Goal: Information Seeking & Learning: Learn about a topic

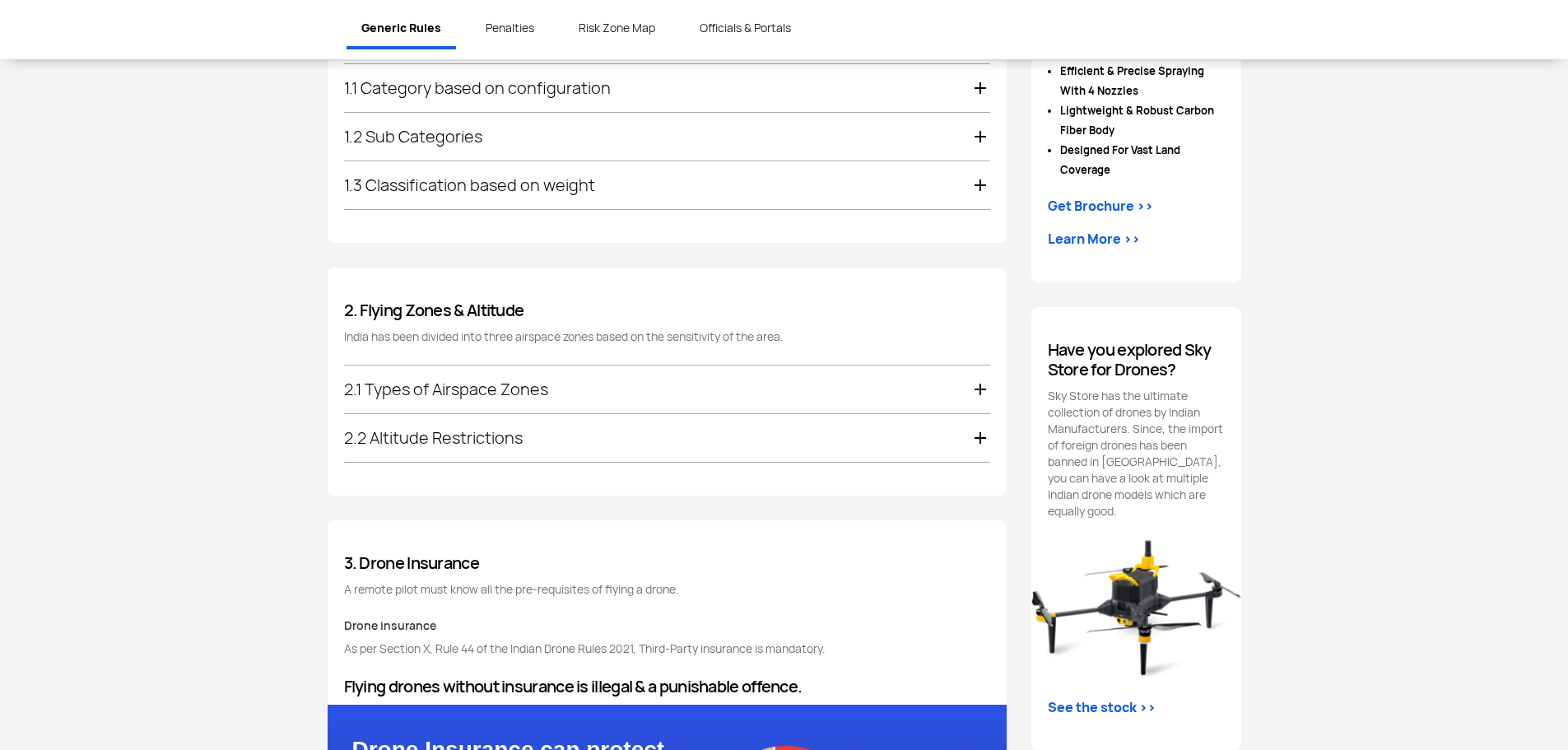
scroll to position [1084, 0]
click at [545, 382] on div "2.1 Types of Airspace Zones" at bounding box center [667, 388] width 647 height 47
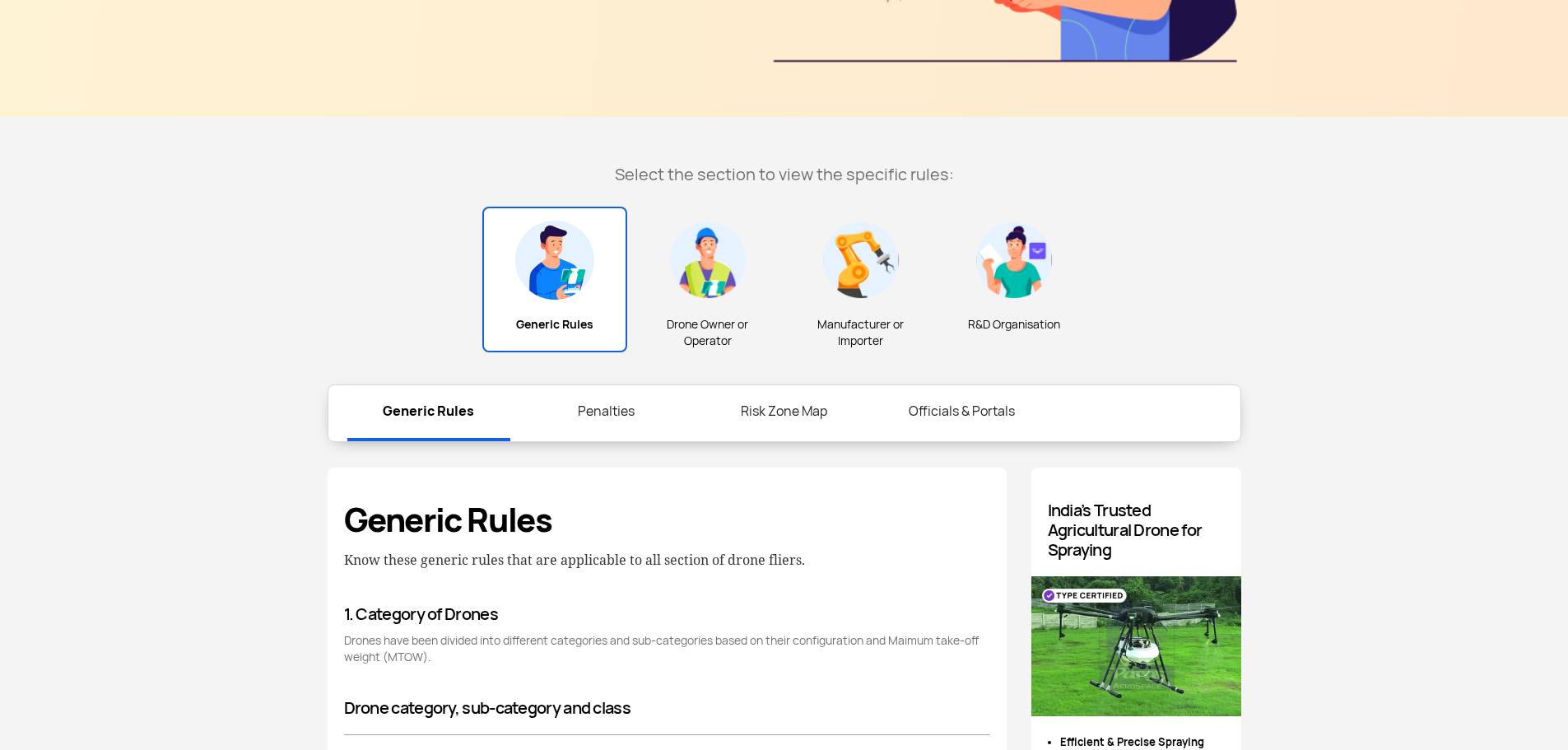
scroll to position [413, 0]
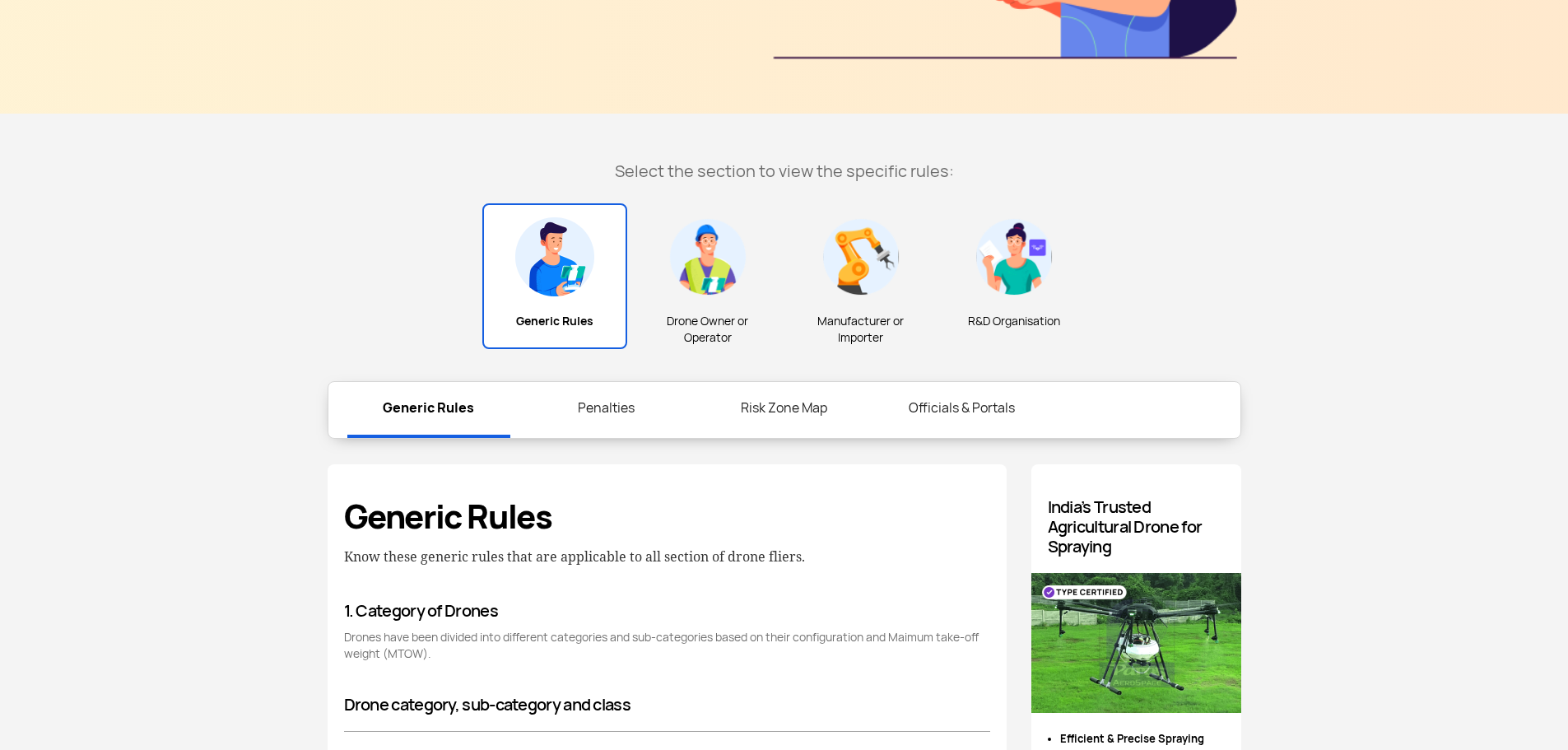
click at [690, 303] on div "Drone Owner or Operator" at bounding box center [708, 284] width 145 height 159
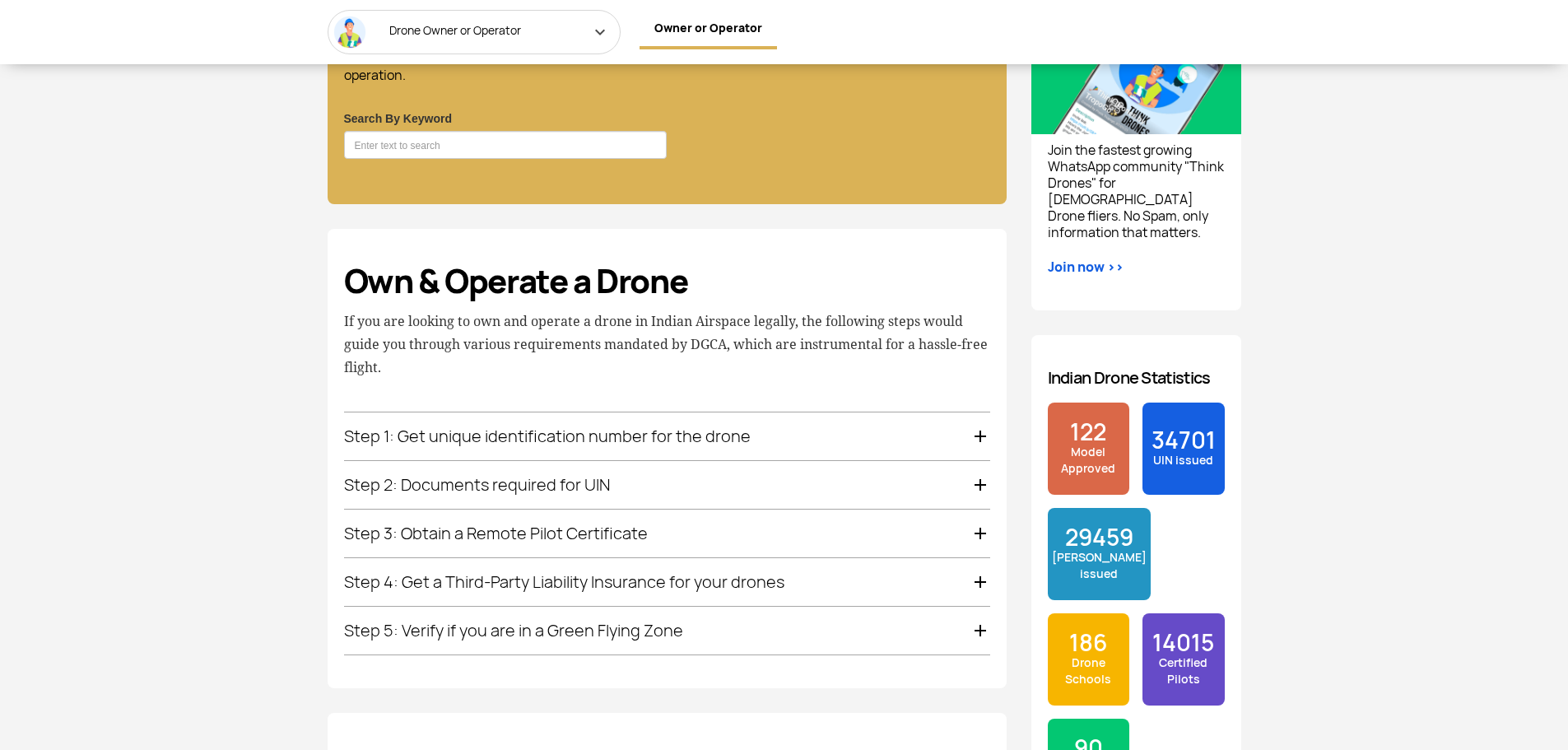
scroll to position [985, 0]
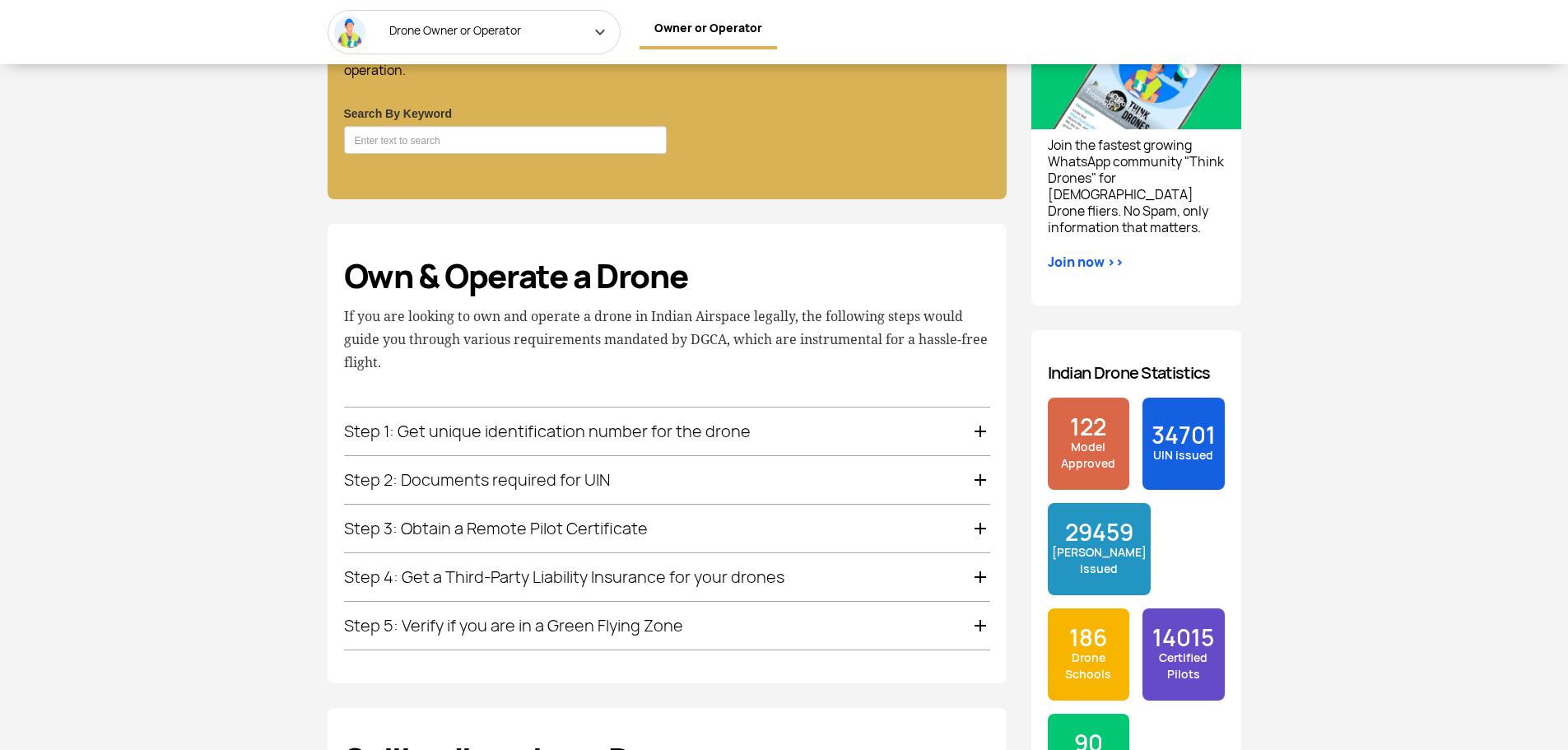
click at [679, 418] on div "Step 1: Get unique identification number for the drone" at bounding box center [667, 431] width 647 height 47
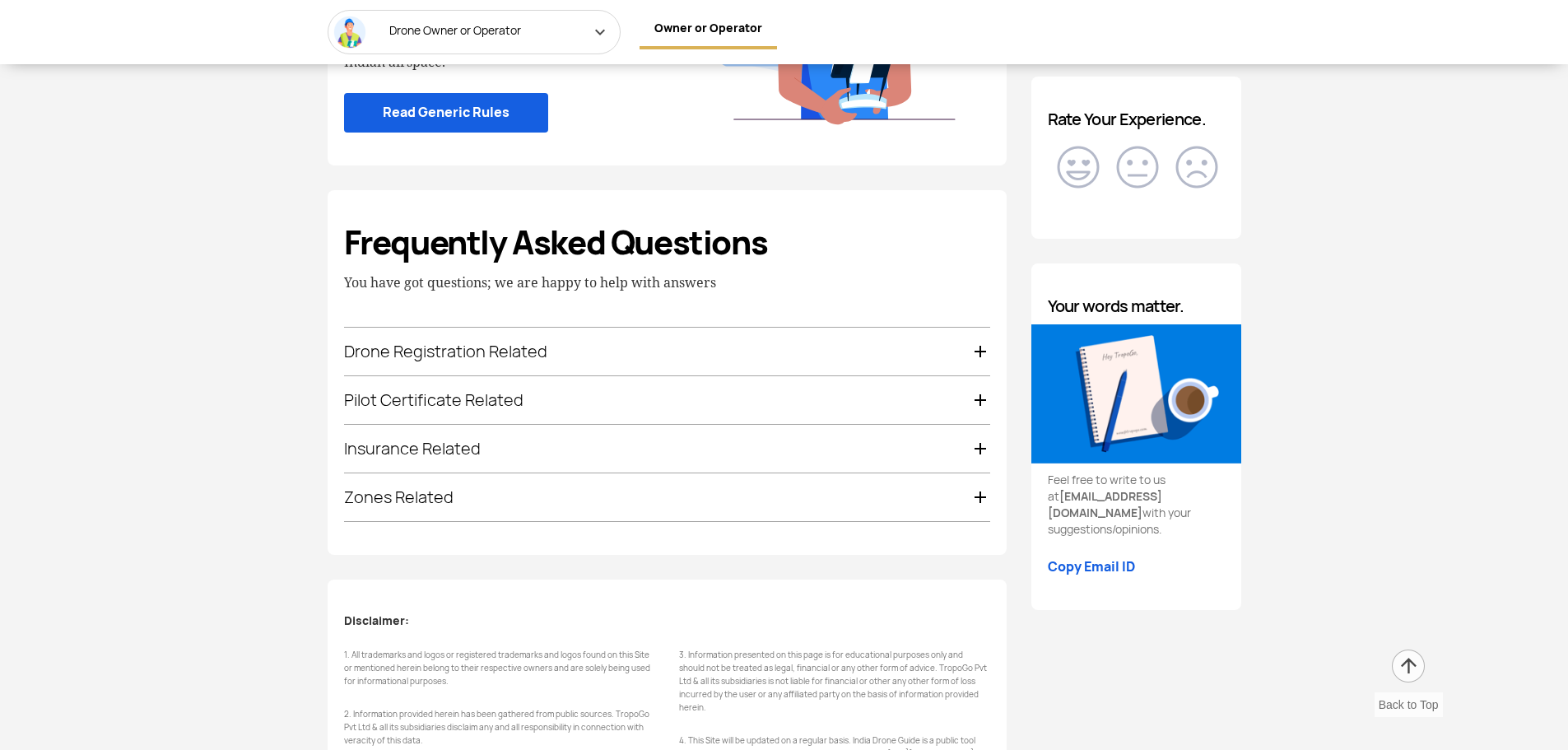
scroll to position [2611, 0]
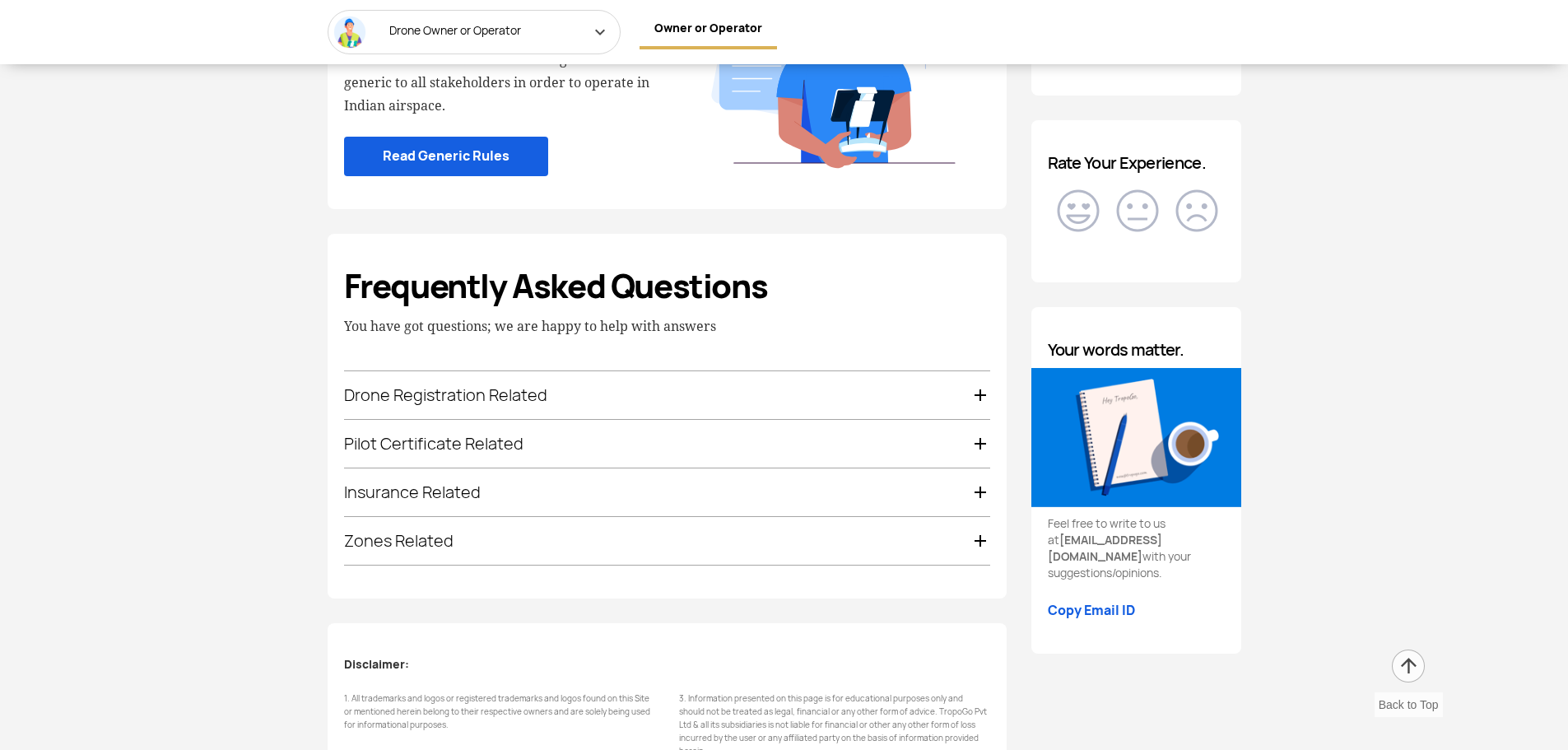
click at [604, 389] on div "Drone Registration Related" at bounding box center [667, 395] width 647 height 47
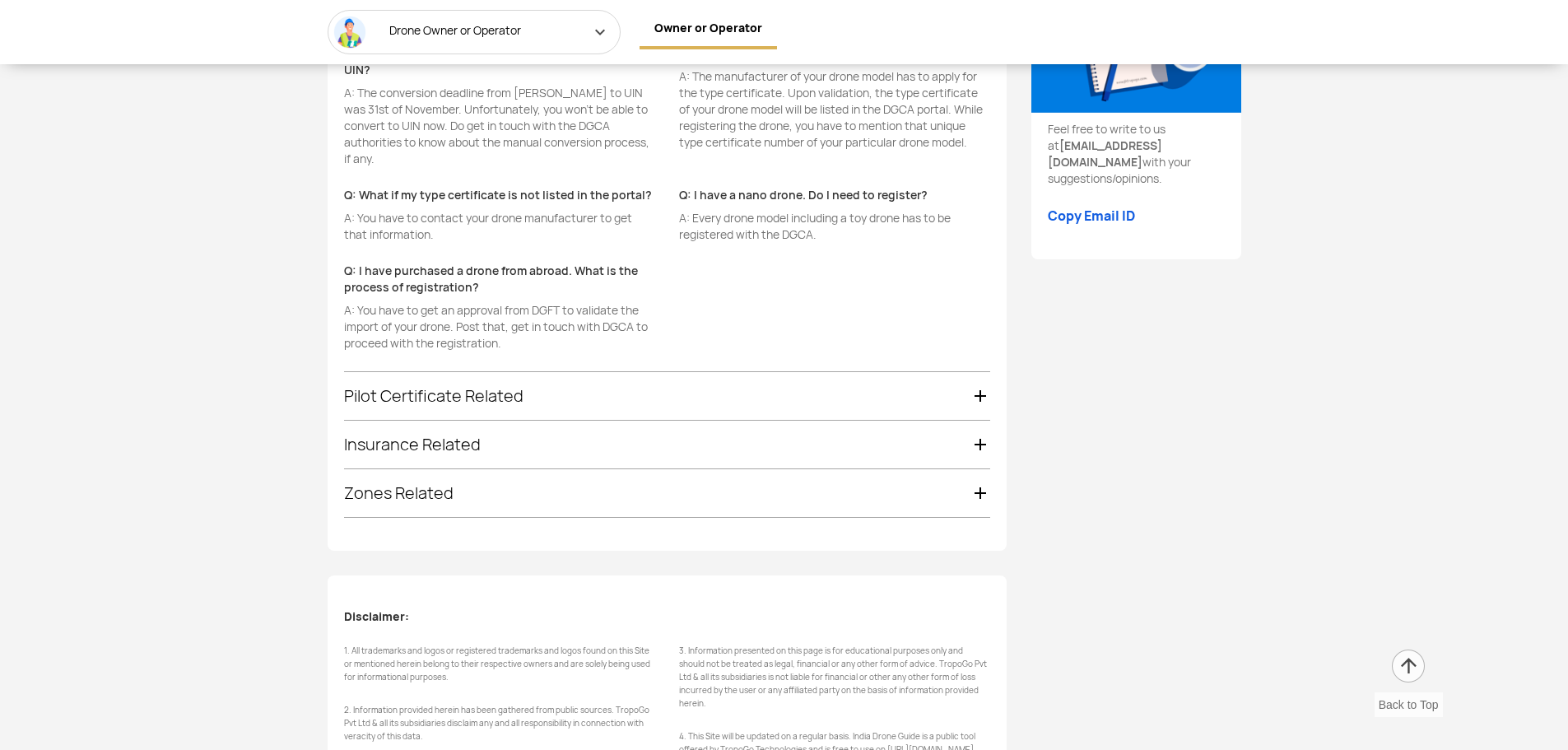
scroll to position [3009, 0]
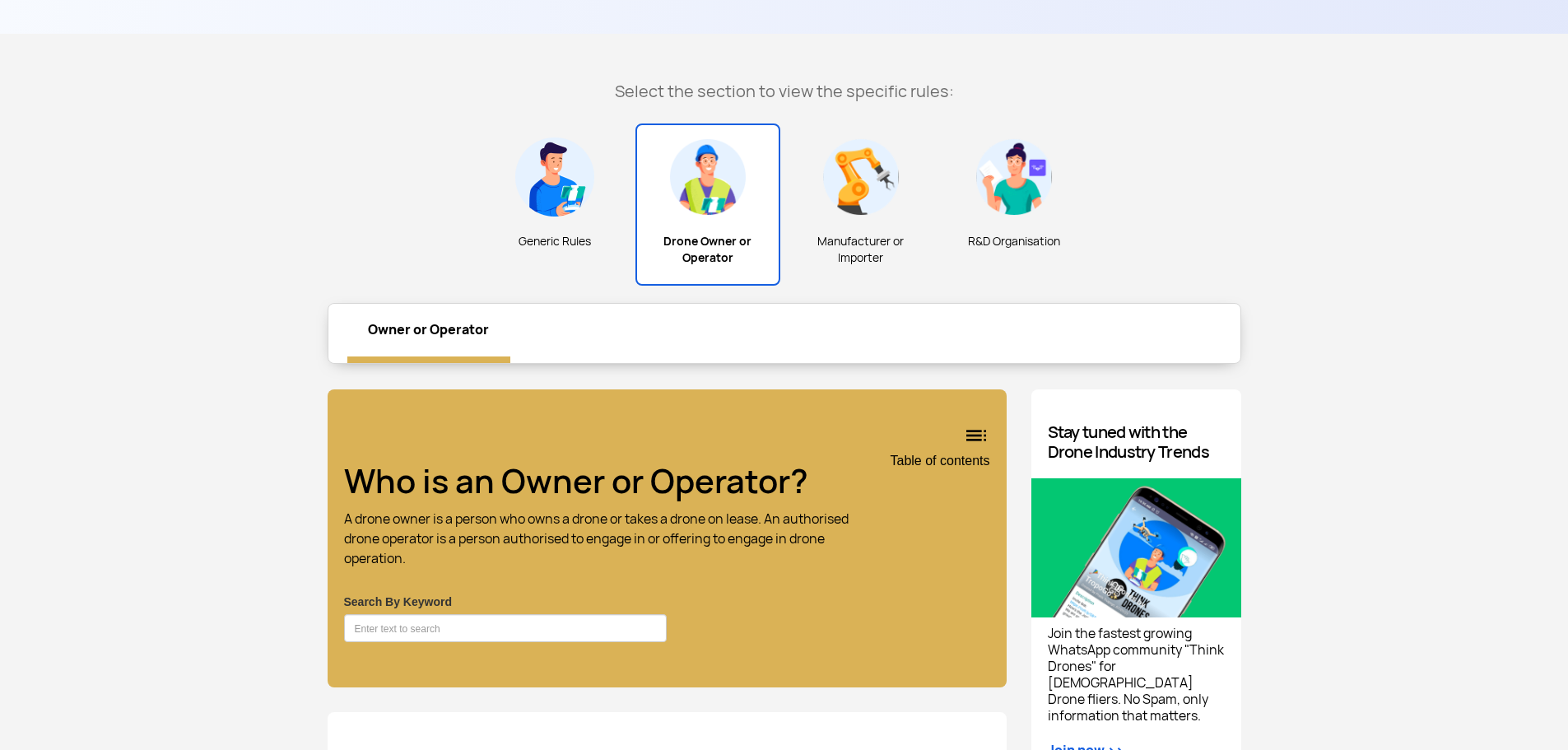
scroll to position [498, 0]
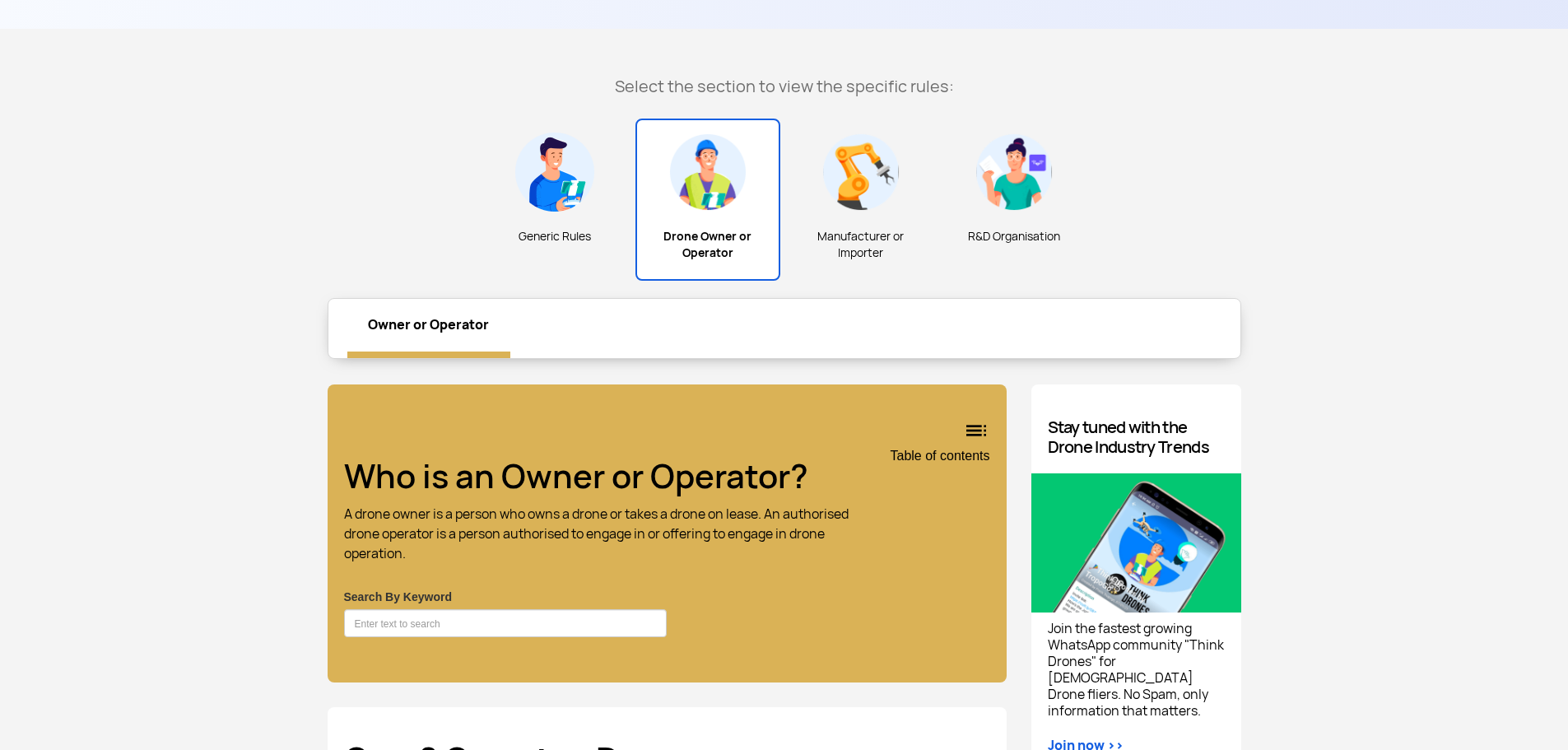
click at [883, 193] on img at bounding box center [861, 172] width 79 height 79
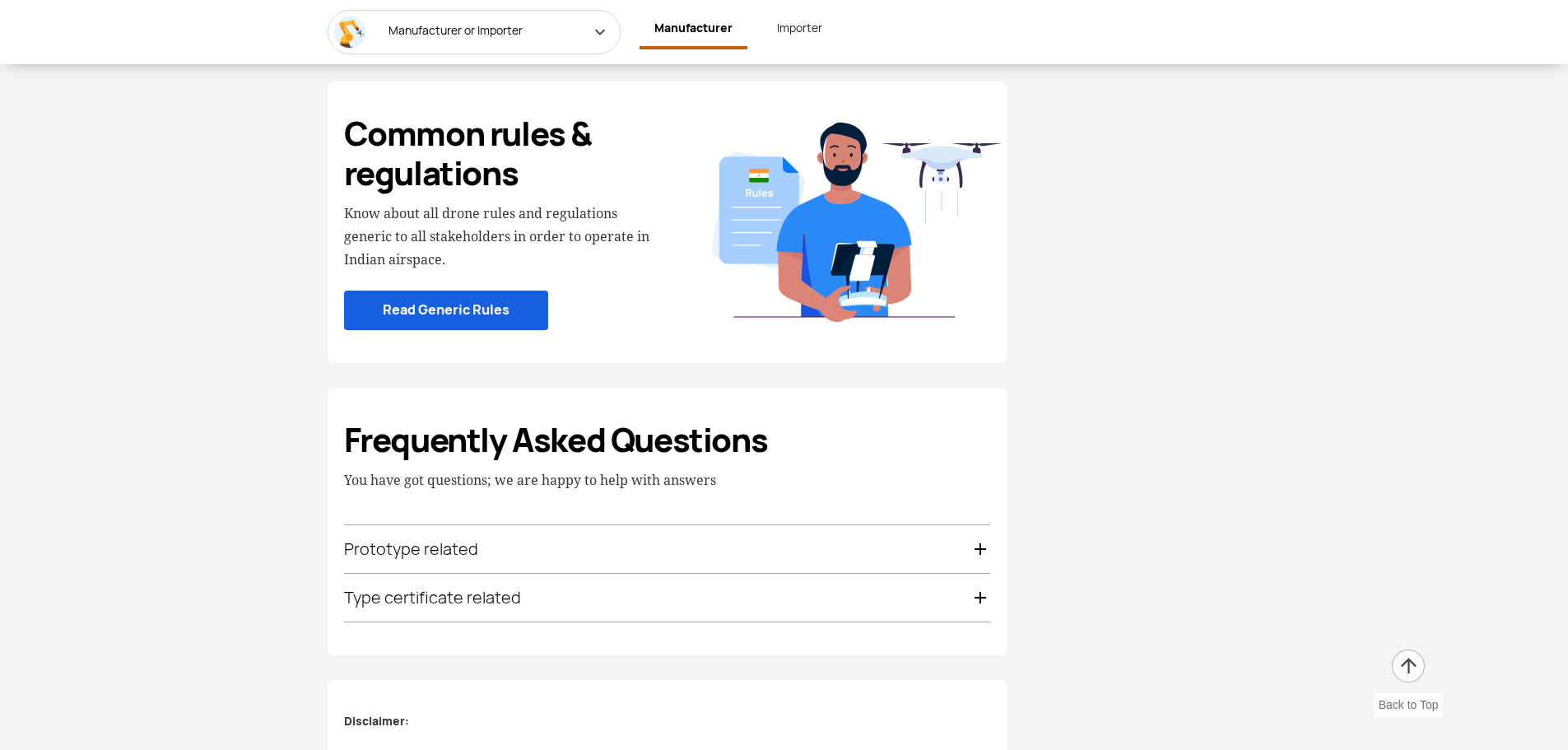
scroll to position [3186, 0]
click at [451, 331] on link "Read Generic Rules" at bounding box center [446, 311] width 204 height 40
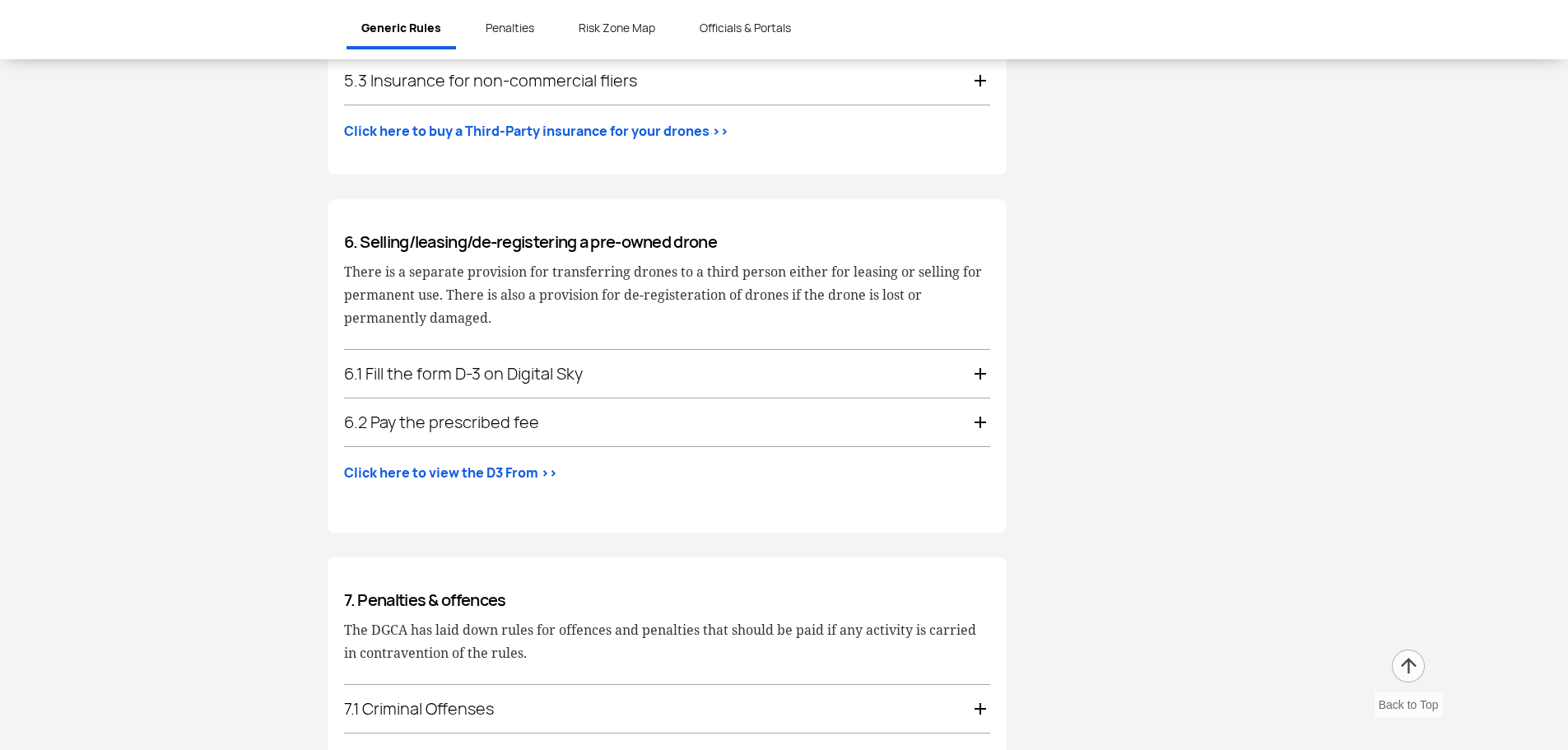
scroll to position [3131, 0]
